Goal: Information Seeking & Learning: Find specific fact

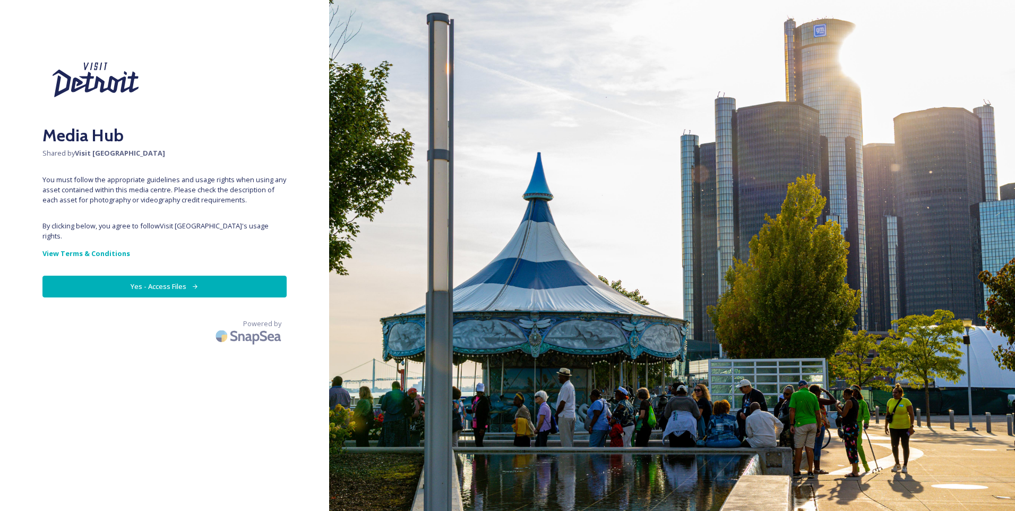
click at [188, 281] on button "Yes - Access Files" at bounding box center [164, 287] width 244 height 22
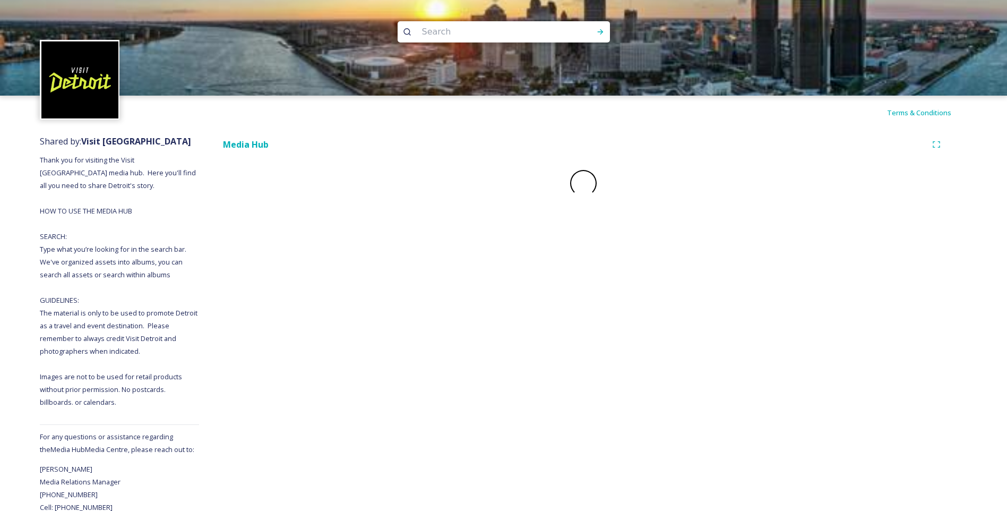
click at [463, 39] on input at bounding box center [489, 31] width 145 height 23
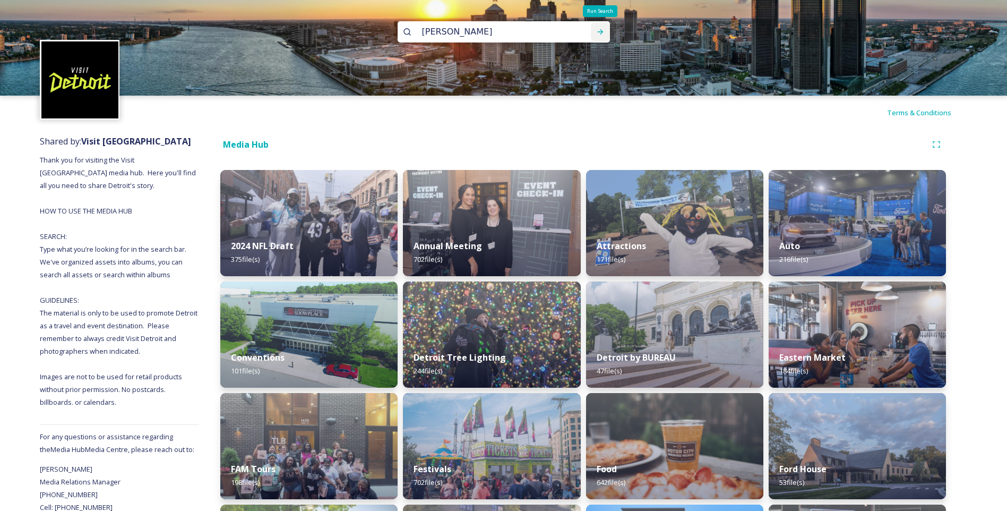
type input "hudson"
click at [600, 28] on icon at bounding box center [600, 32] width 8 height 8
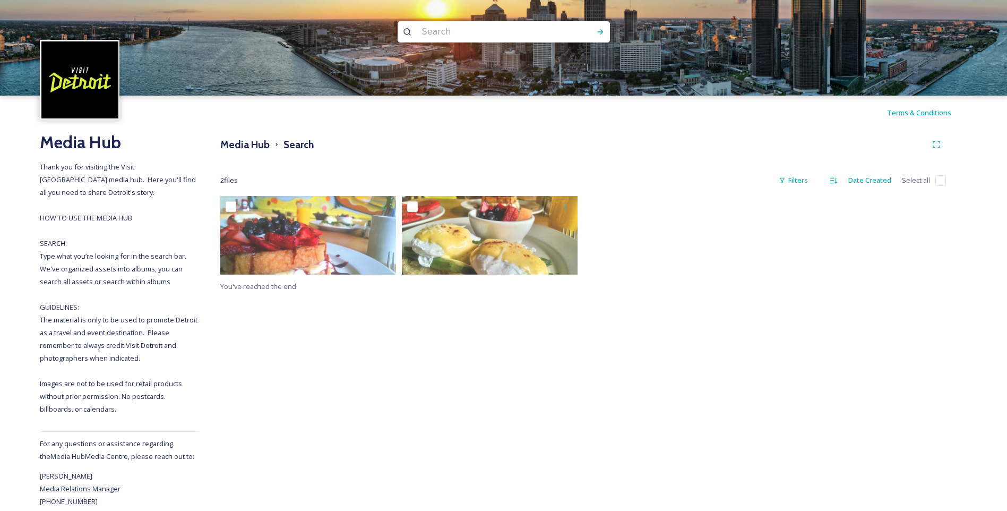
click at [465, 30] on input at bounding box center [489, 31] width 145 height 23
type input "hudsons"
click at [601, 38] on div "Run Search" at bounding box center [600, 31] width 19 height 19
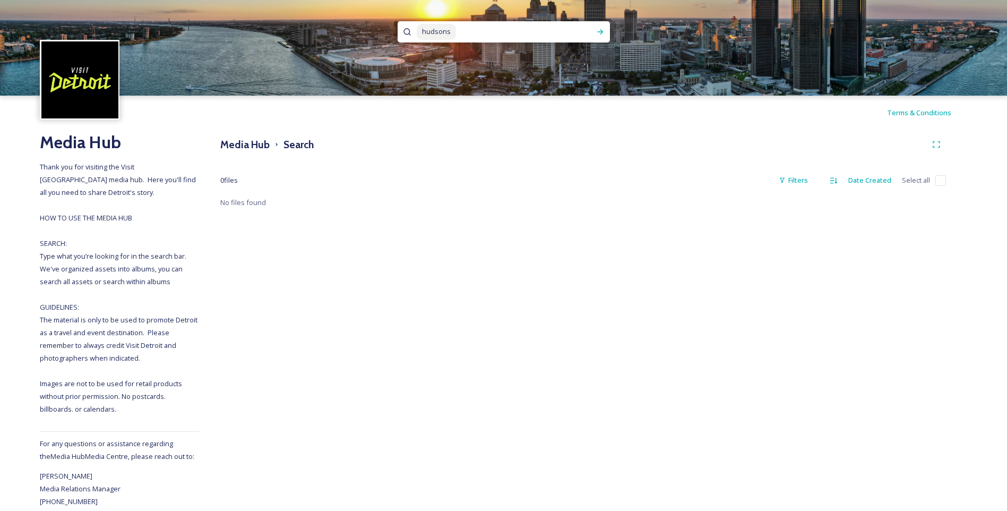
click at [460, 27] on input at bounding box center [519, 31] width 125 height 23
drag, startPoint x: 461, startPoint y: 31, endPoint x: 428, endPoint y: 31, distance: 33.5
click at [428, 31] on div "hudsons" at bounding box center [500, 31] width 166 height 21
type input "h"
